Goal: Transaction & Acquisition: Purchase product/service

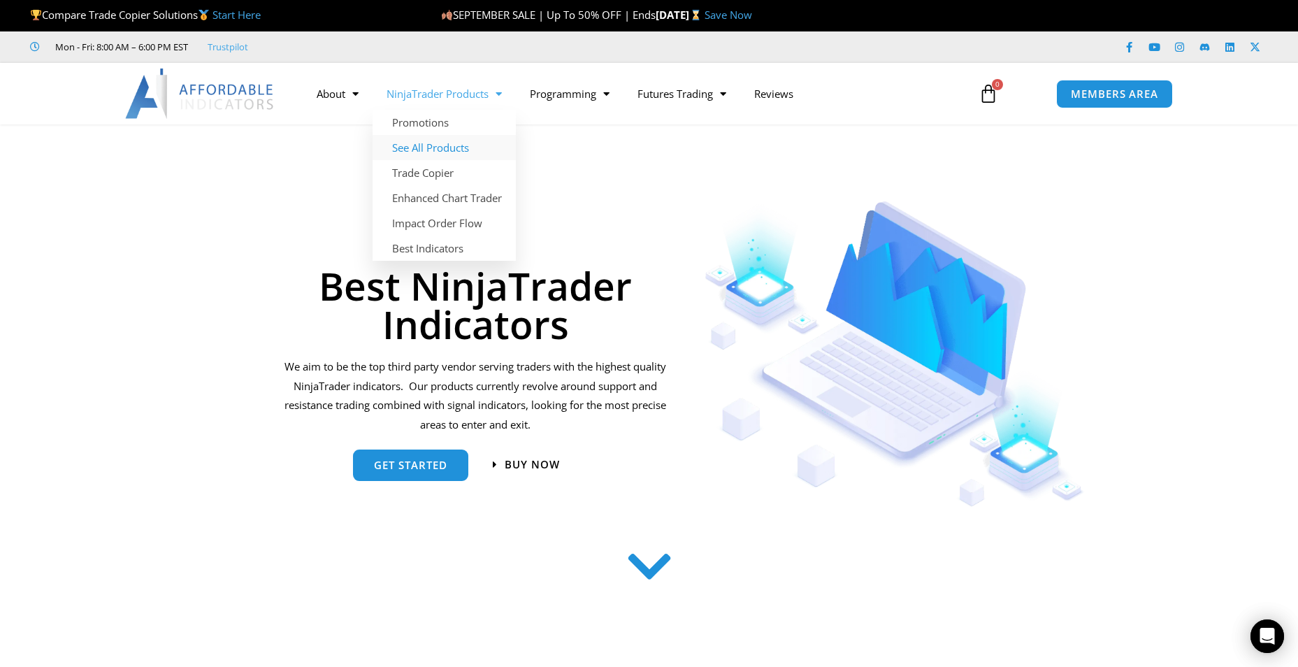
click at [441, 151] on link "See All Products" at bounding box center [443, 147] width 143 height 25
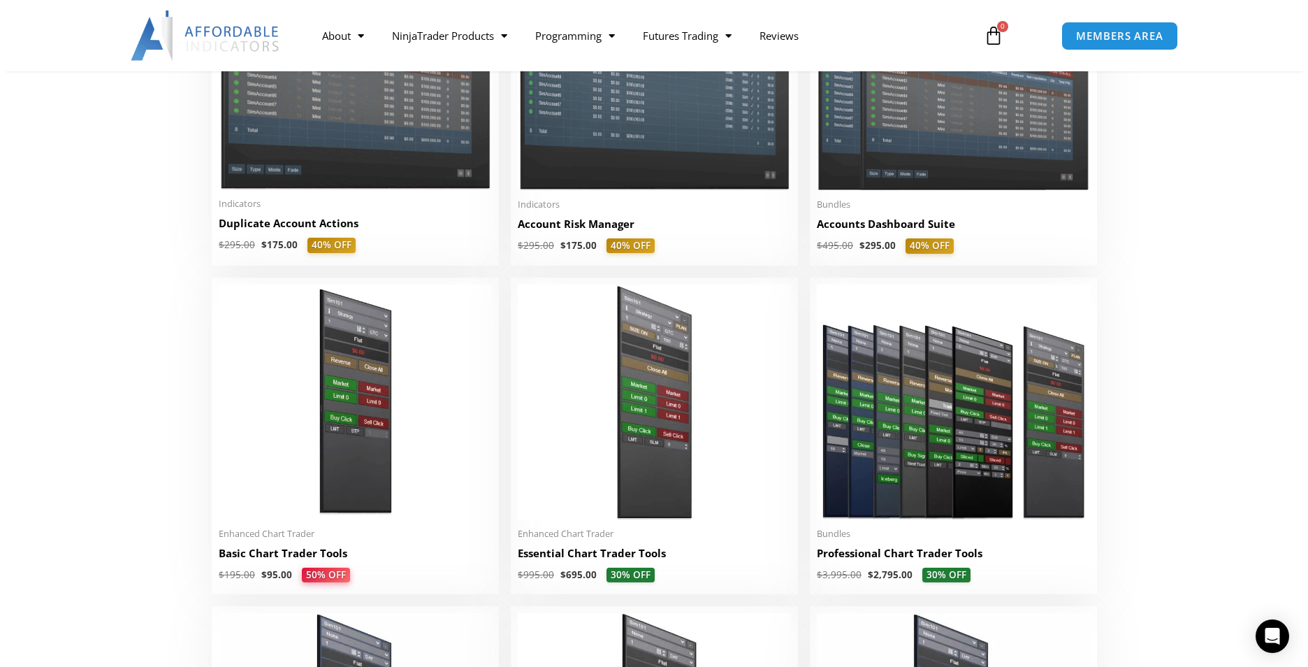
scroll to position [419, 0]
